Goal: Find specific page/section: Find specific page/section

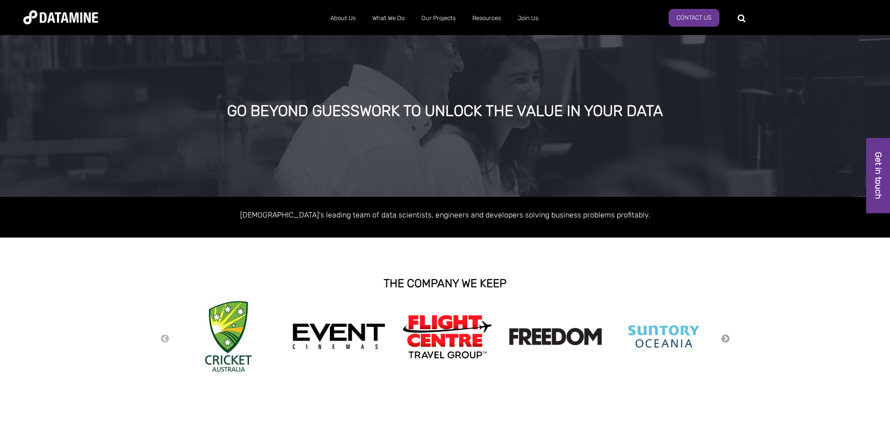
click at [724, 338] on button "Next" at bounding box center [725, 339] width 9 height 10
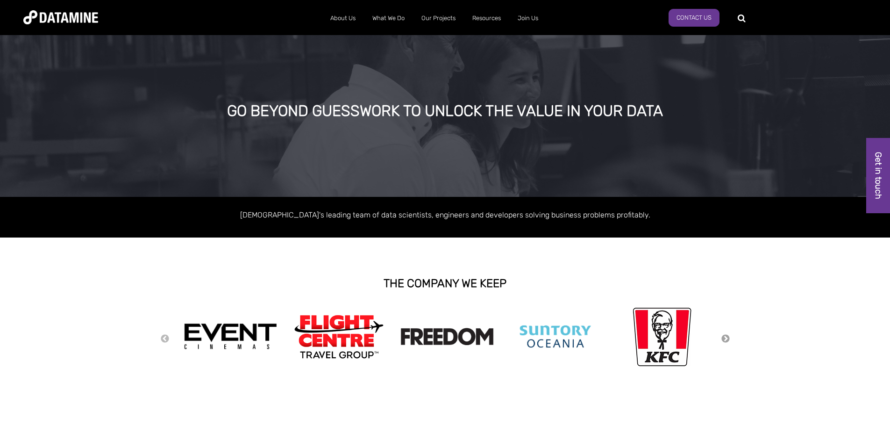
click at [724, 338] on button "Next" at bounding box center [725, 339] width 9 height 10
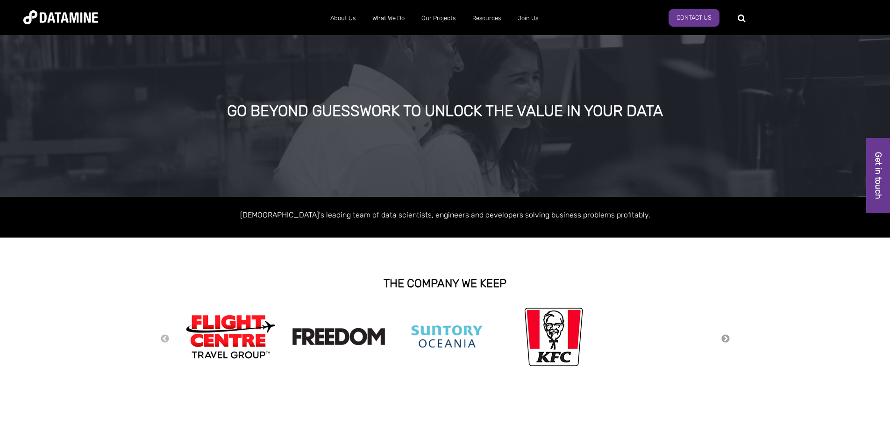
click at [724, 338] on button "Next" at bounding box center [725, 339] width 9 height 10
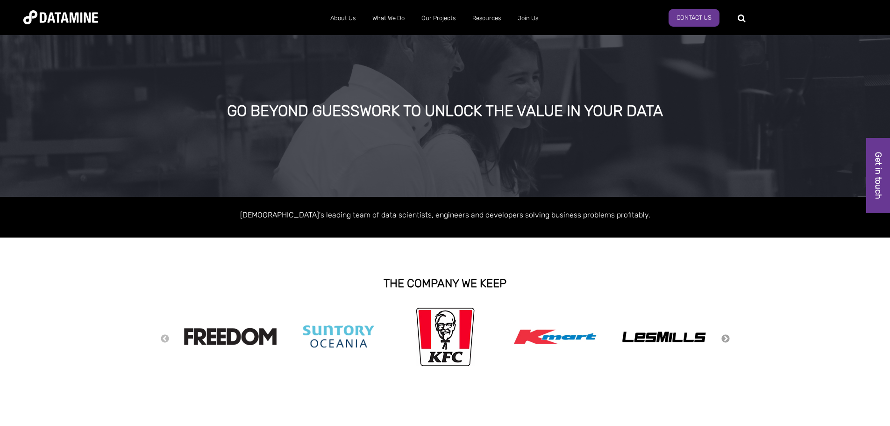
click at [724, 338] on button "Next" at bounding box center [725, 339] width 9 height 10
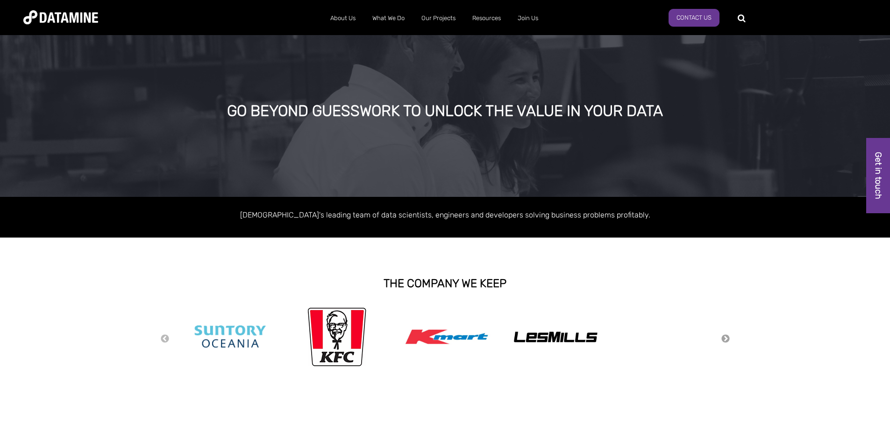
click at [724, 338] on button "Next" at bounding box center [725, 339] width 9 height 10
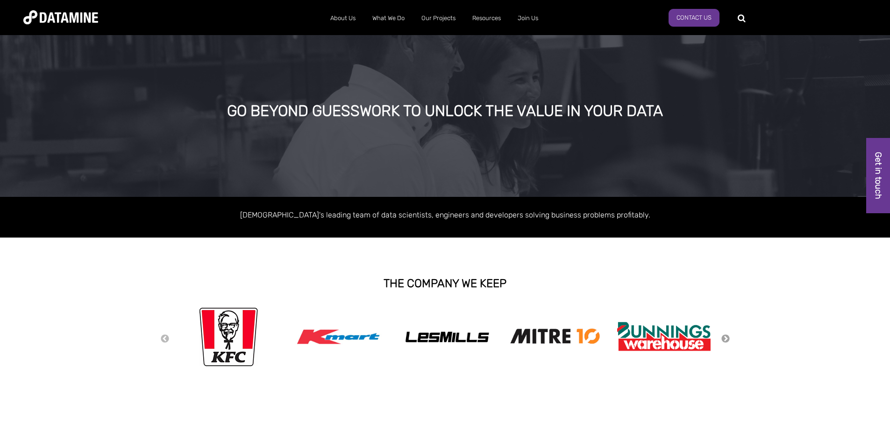
click at [724, 338] on button "Next" at bounding box center [725, 339] width 9 height 10
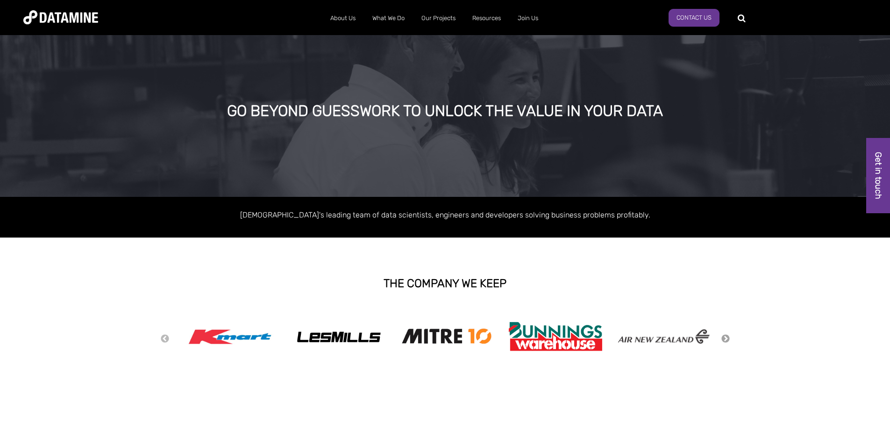
click at [724, 338] on button "Next" at bounding box center [725, 339] width 9 height 10
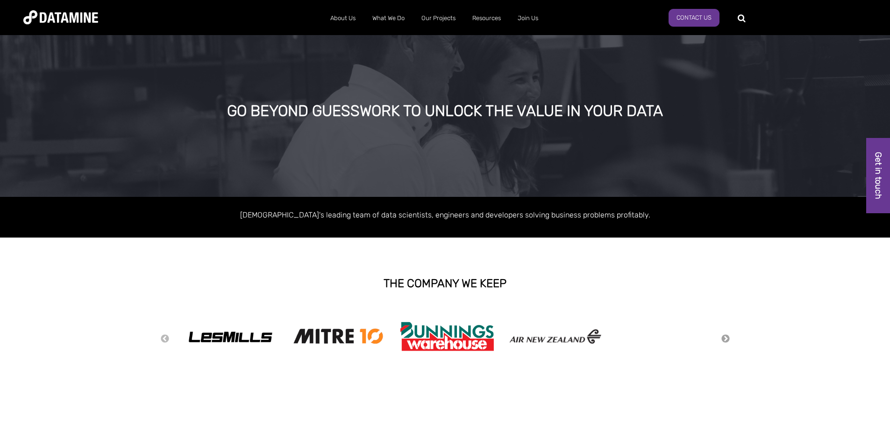
click at [724, 338] on button "Next" at bounding box center [725, 339] width 9 height 10
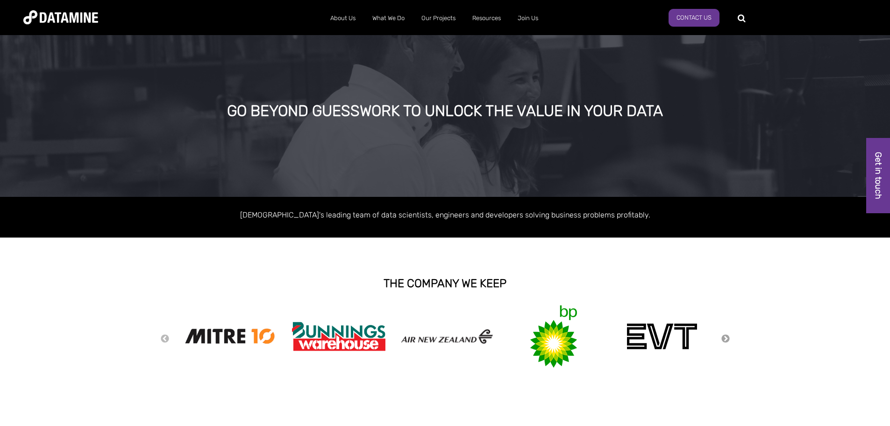
click at [724, 338] on button "Next" at bounding box center [725, 339] width 9 height 10
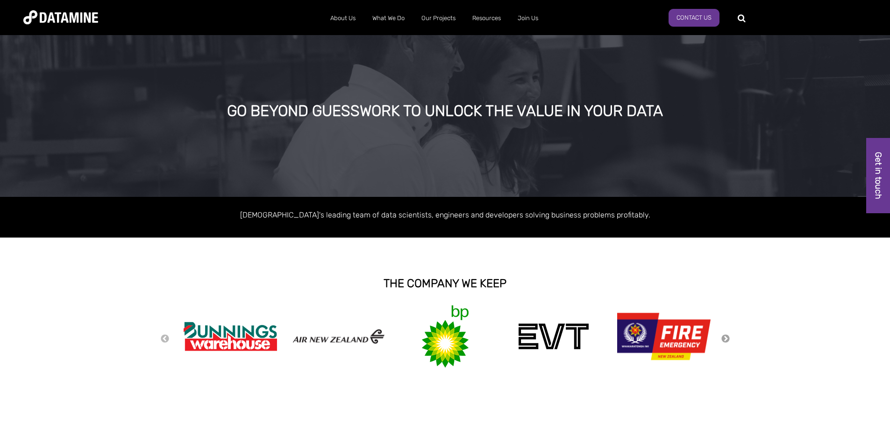
click at [724, 338] on button "Next" at bounding box center [725, 339] width 9 height 10
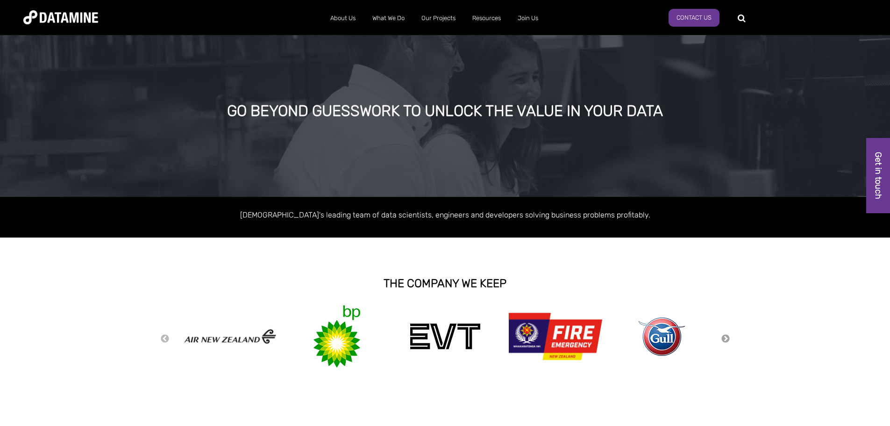
click at [724, 338] on button "Next" at bounding box center [725, 339] width 9 height 10
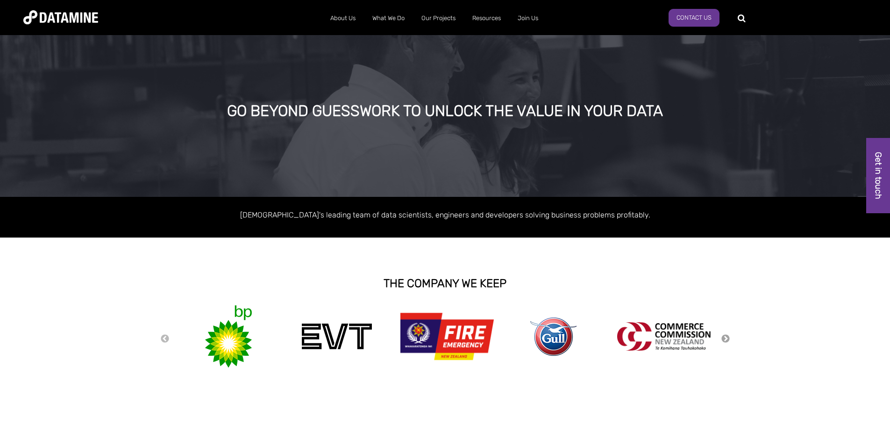
click at [724, 338] on button "Next" at bounding box center [725, 339] width 9 height 10
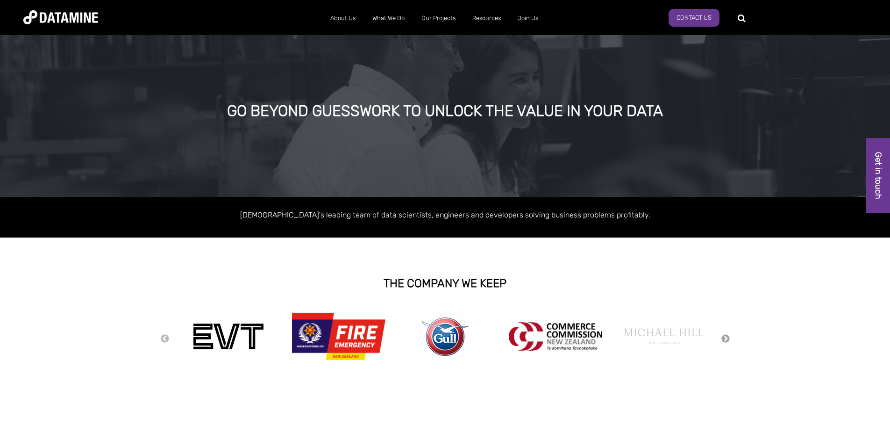
click at [724, 338] on button "Next" at bounding box center [725, 339] width 9 height 10
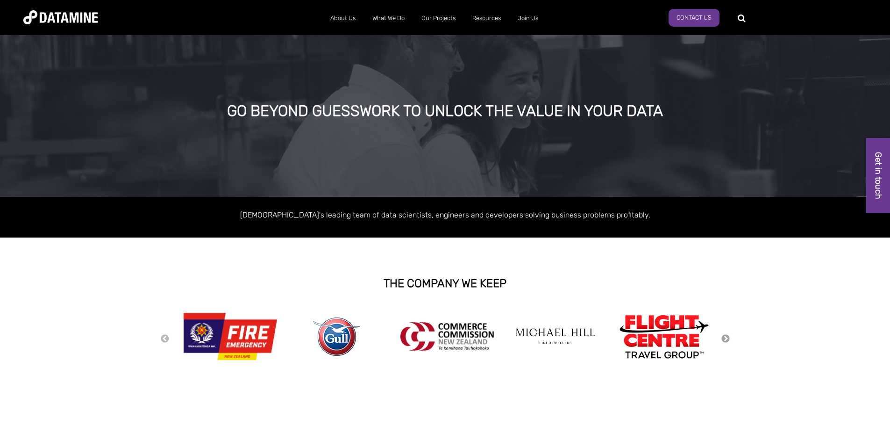
click at [724, 338] on button "Next" at bounding box center [725, 339] width 9 height 10
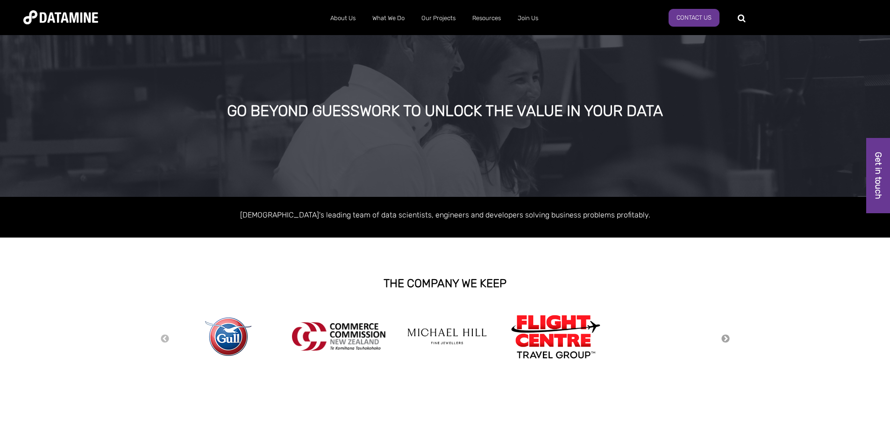
click at [724, 338] on button "Next" at bounding box center [725, 339] width 9 height 10
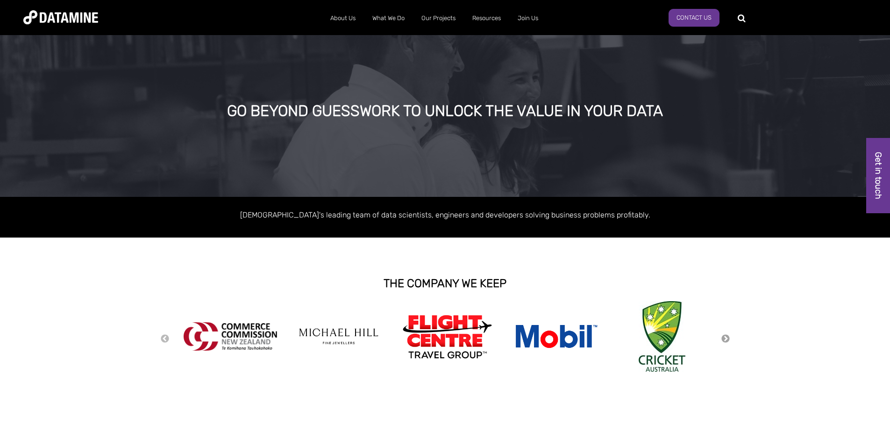
click at [724, 338] on button "Next" at bounding box center [725, 339] width 9 height 10
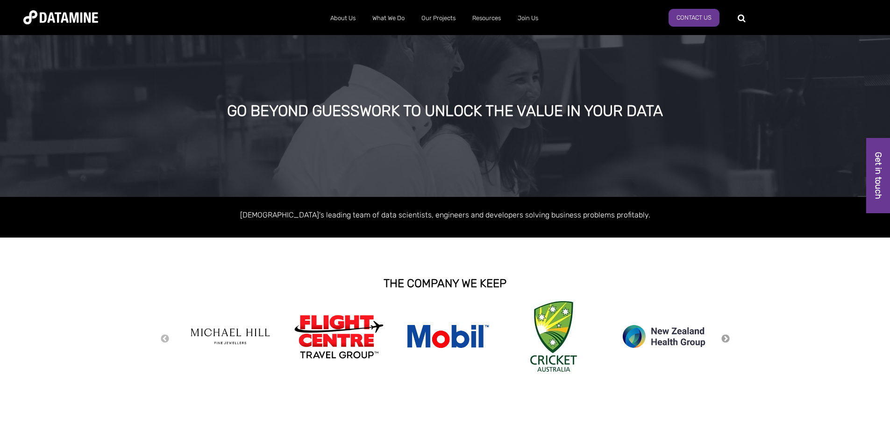
click at [724, 338] on button "Next" at bounding box center [725, 339] width 9 height 10
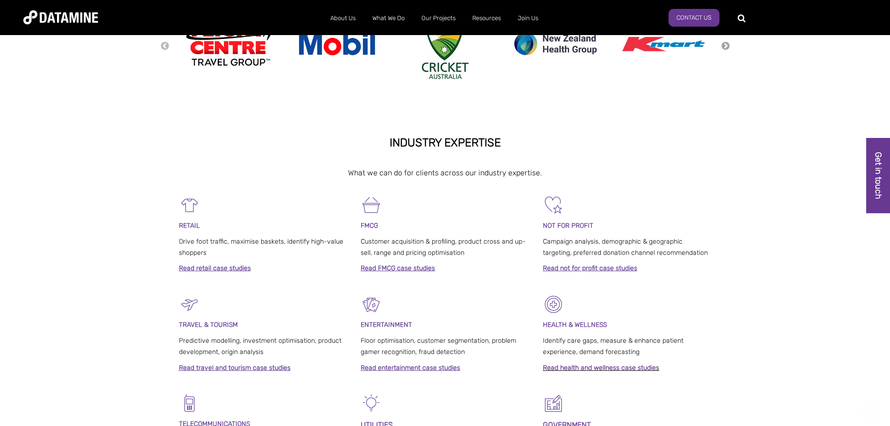
scroll to position [327, 0]
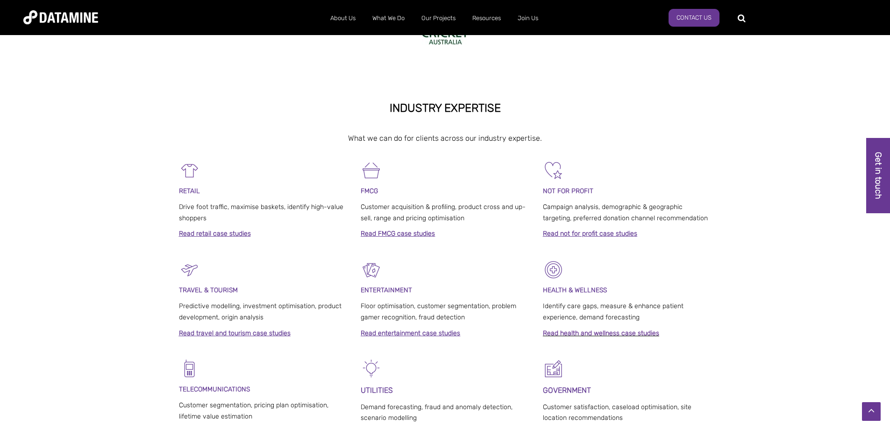
click at [426, 235] on link "Read FMCG case studies" at bounding box center [398, 233] width 74 height 8
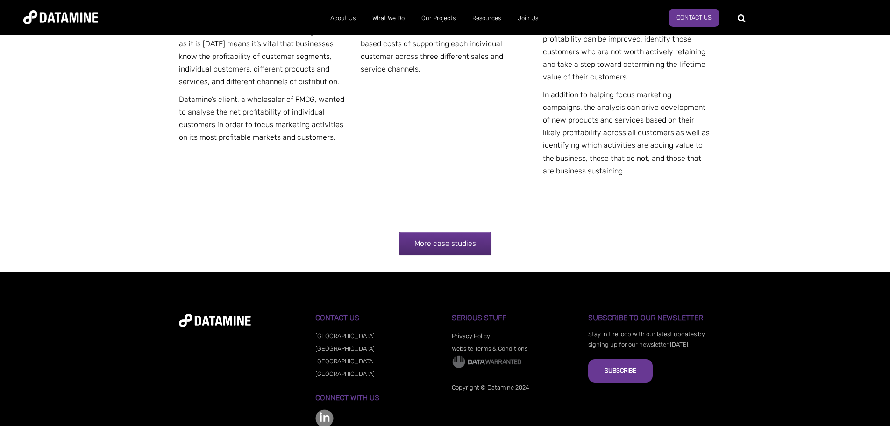
scroll to position [1823, 0]
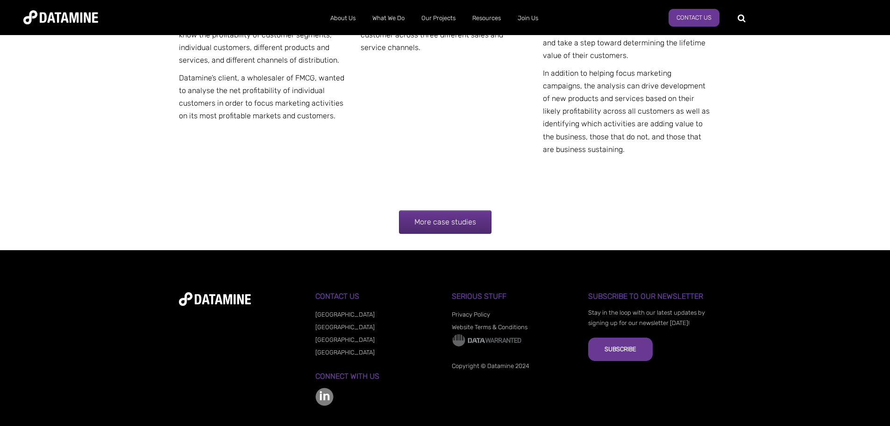
click at [331, 312] on link "[GEOGRAPHIC_DATA]" at bounding box center [344, 314] width 59 height 7
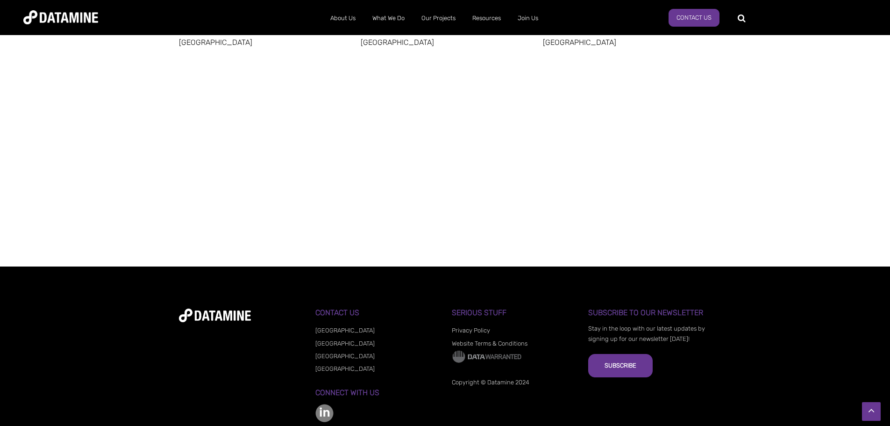
scroll to position [690, 0]
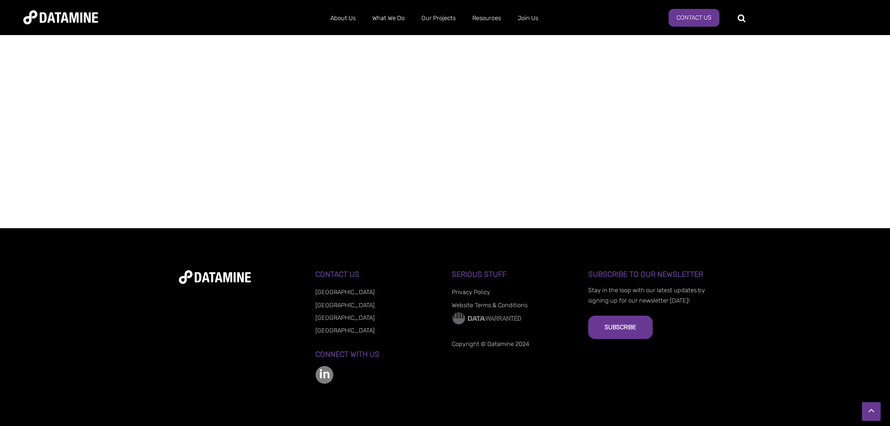
click at [340, 353] on h3 "Connect with us" at bounding box center [376, 354] width 123 height 8
click at [328, 367] on img at bounding box center [324, 374] width 18 height 18
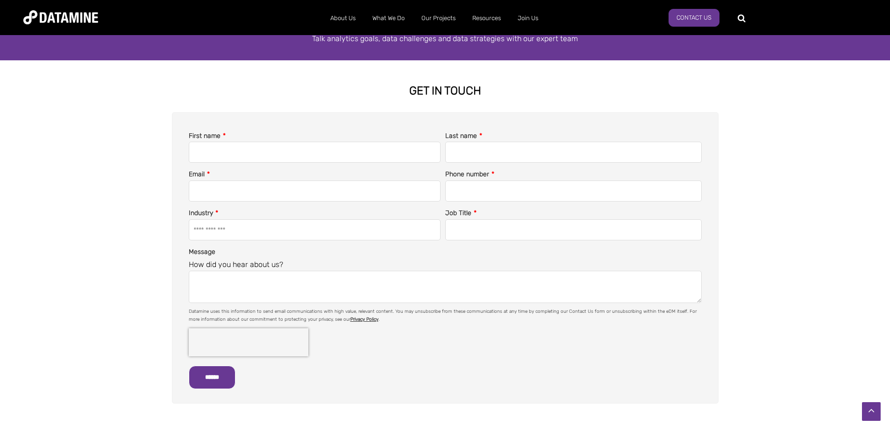
scroll to position [0, 0]
